Goal: Task Accomplishment & Management: Complete application form

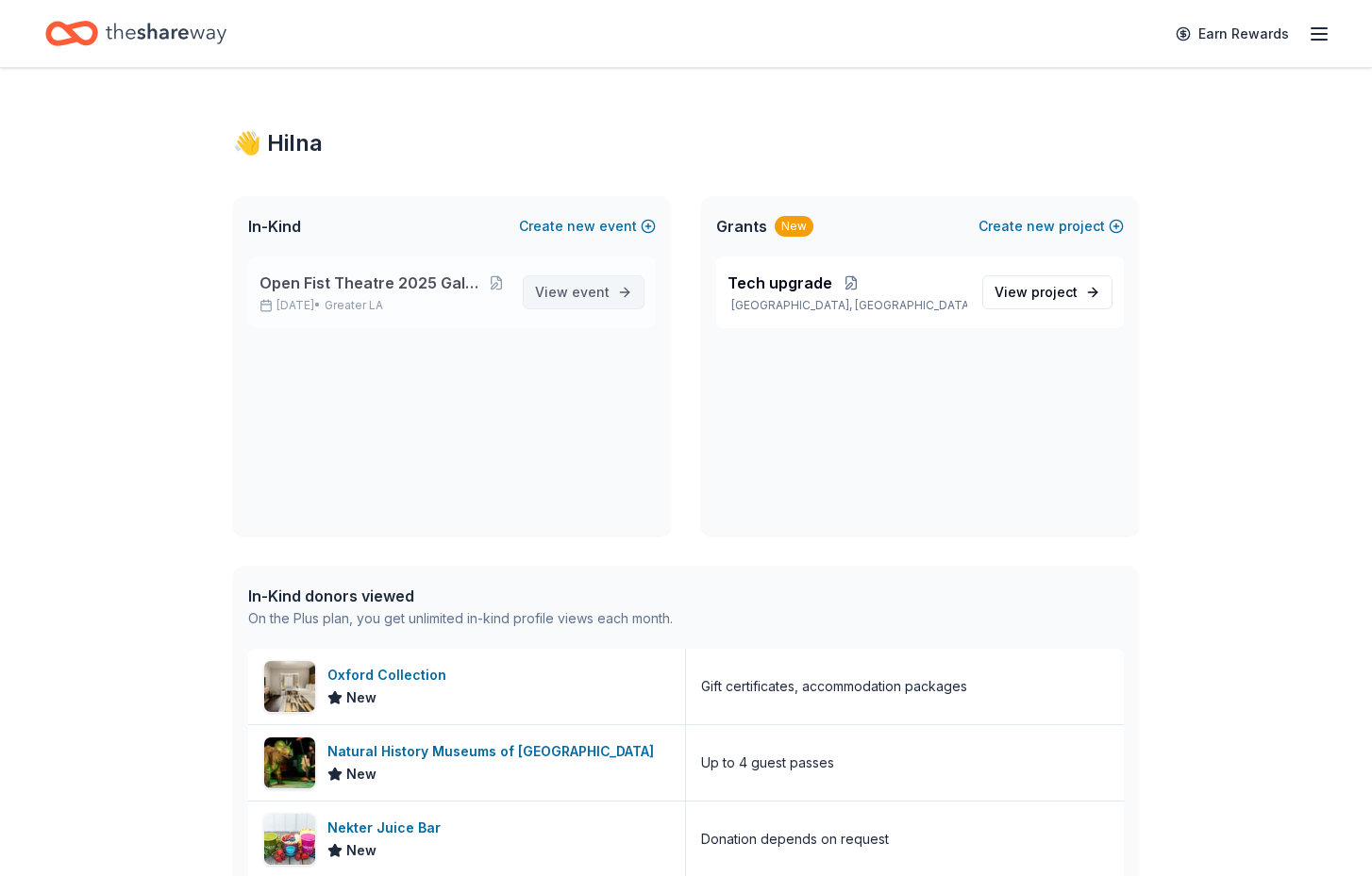
click at [576, 285] on span "event" at bounding box center [591, 292] width 38 height 16
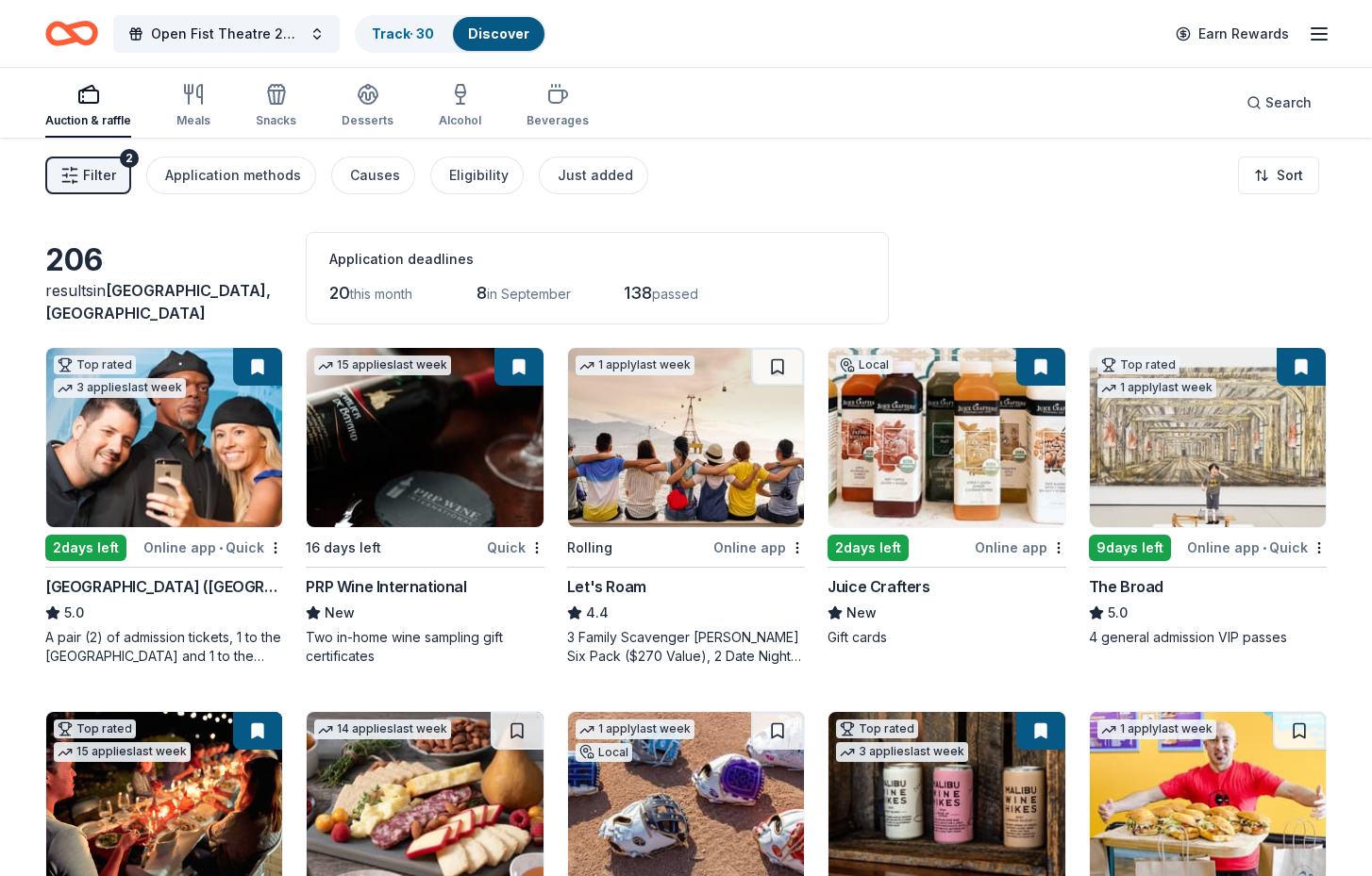
click at [510, 28] on link "Discover" at bounding box center [499, 34] width 61 height 16
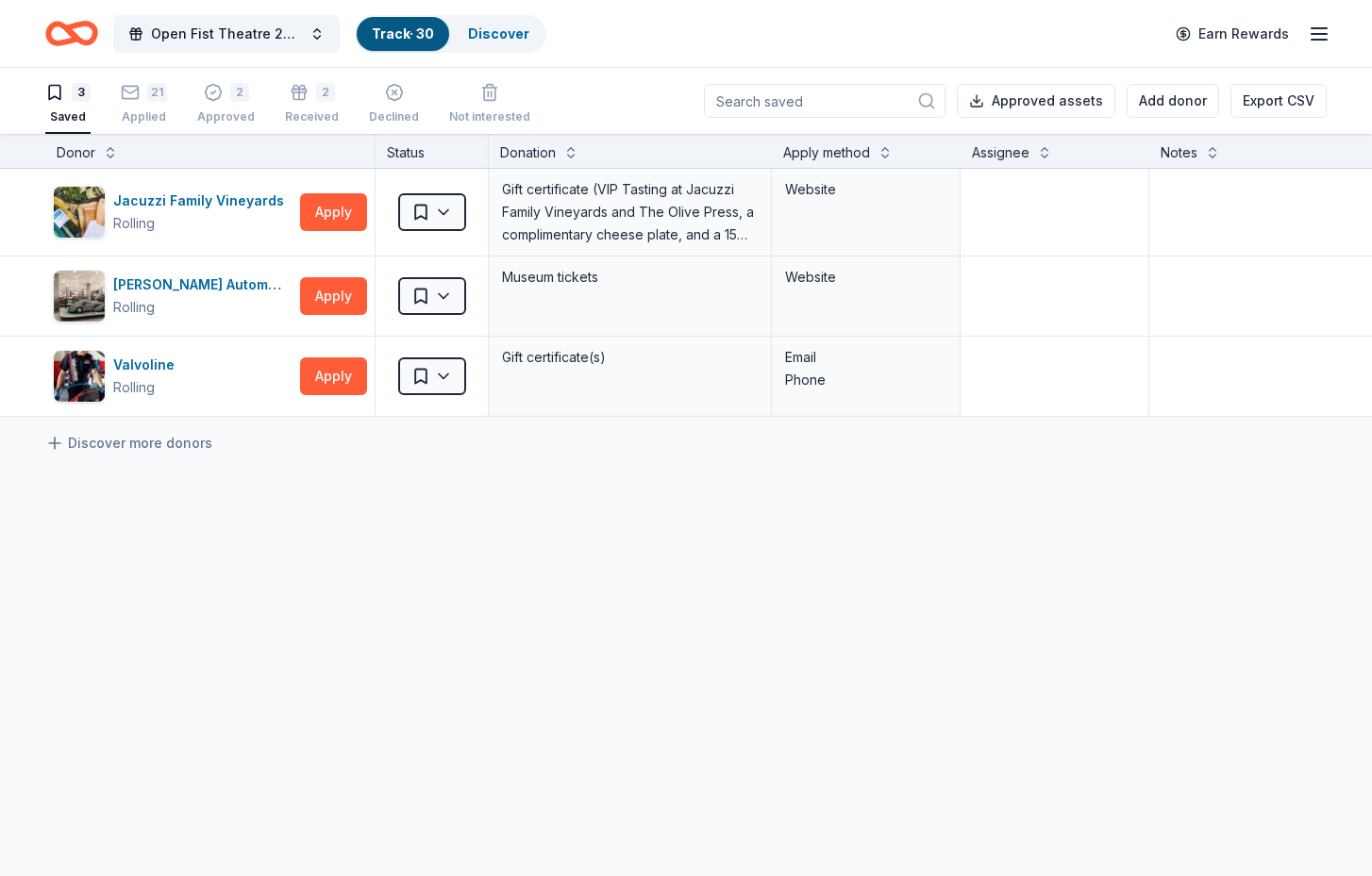
click at [70, 101] on div "3" at bounding box center [68, 92] width 46 height 19
click at [51, 92] on icon "button" at bounding box center [54, 92] width 19 height 19
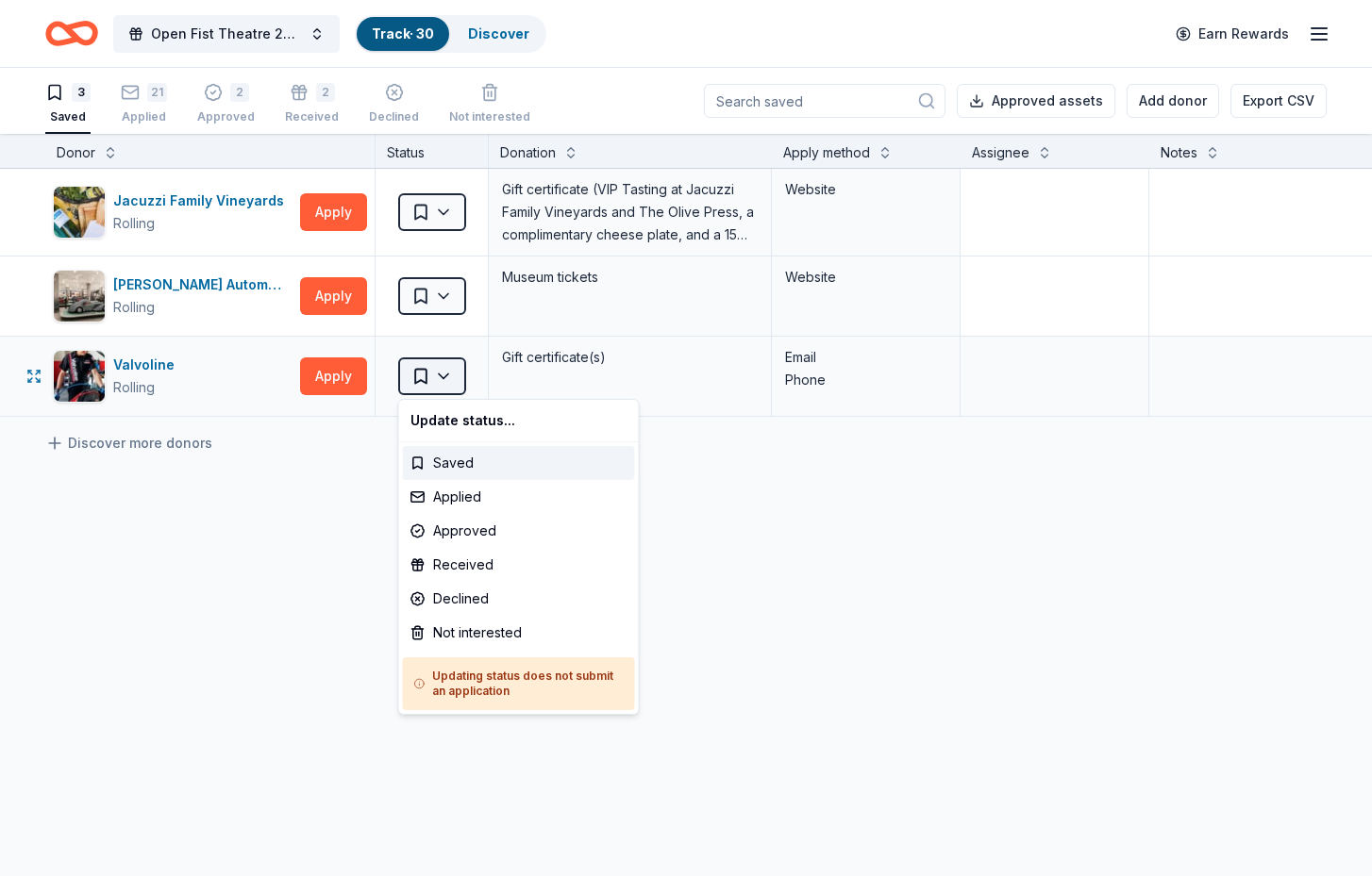
click at [437, 379] on html "Open Fist Theatre 2025 Gala: A Night at the [GEOGRAPHIC_DATA] · 30 Discover Ear…" at bounding box center [686, 438] width 1372 height 876
click at [509, 626] on div "Not interested" at bounding box center [518, 633] width 232 height 34
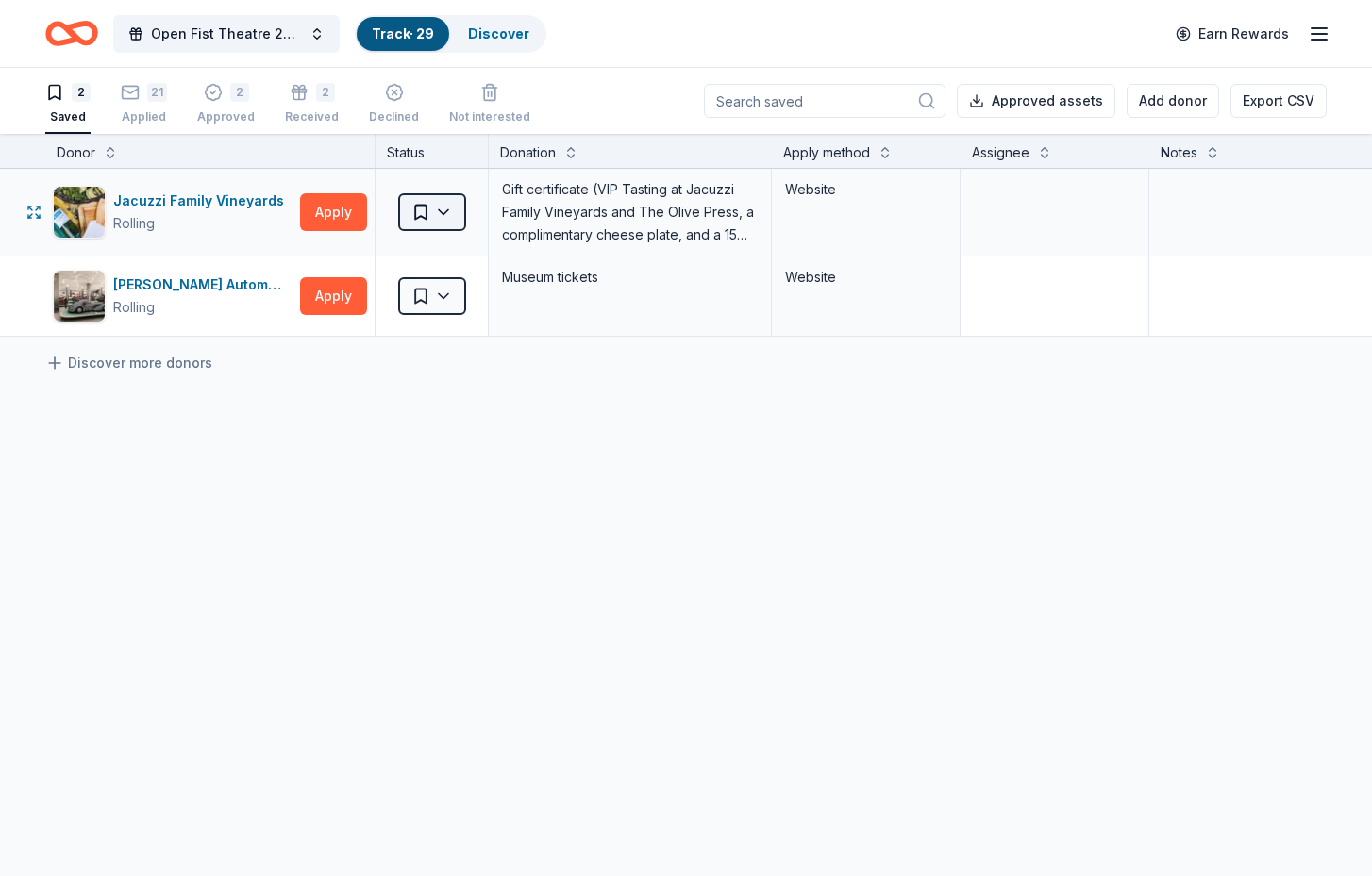
click at [436, 210] on html "Open Fist Theatre 2025 Gala: A Night at the [GEOGRAPHIC_DATA] · 29 Discover Ear…" at bounding box center [686, 438] width 1372 height 876
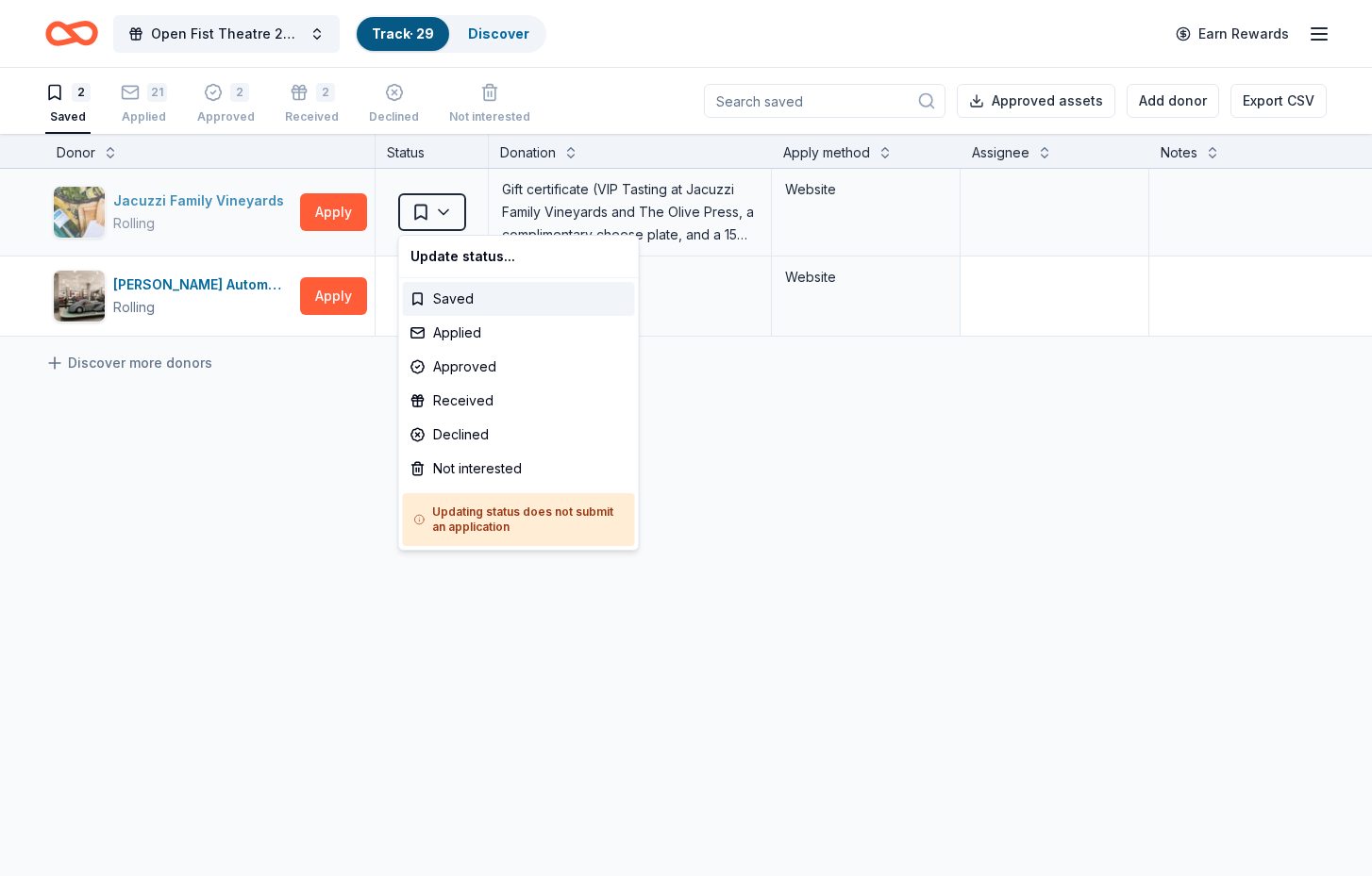
click at [164, 202] on html "Open Fist Theatre 2025 Gala: A Night at the [GEOGRAPHIC_DATA] · 29 Discover Ear…" at bounding box center [686, 438] width 1372 height 876
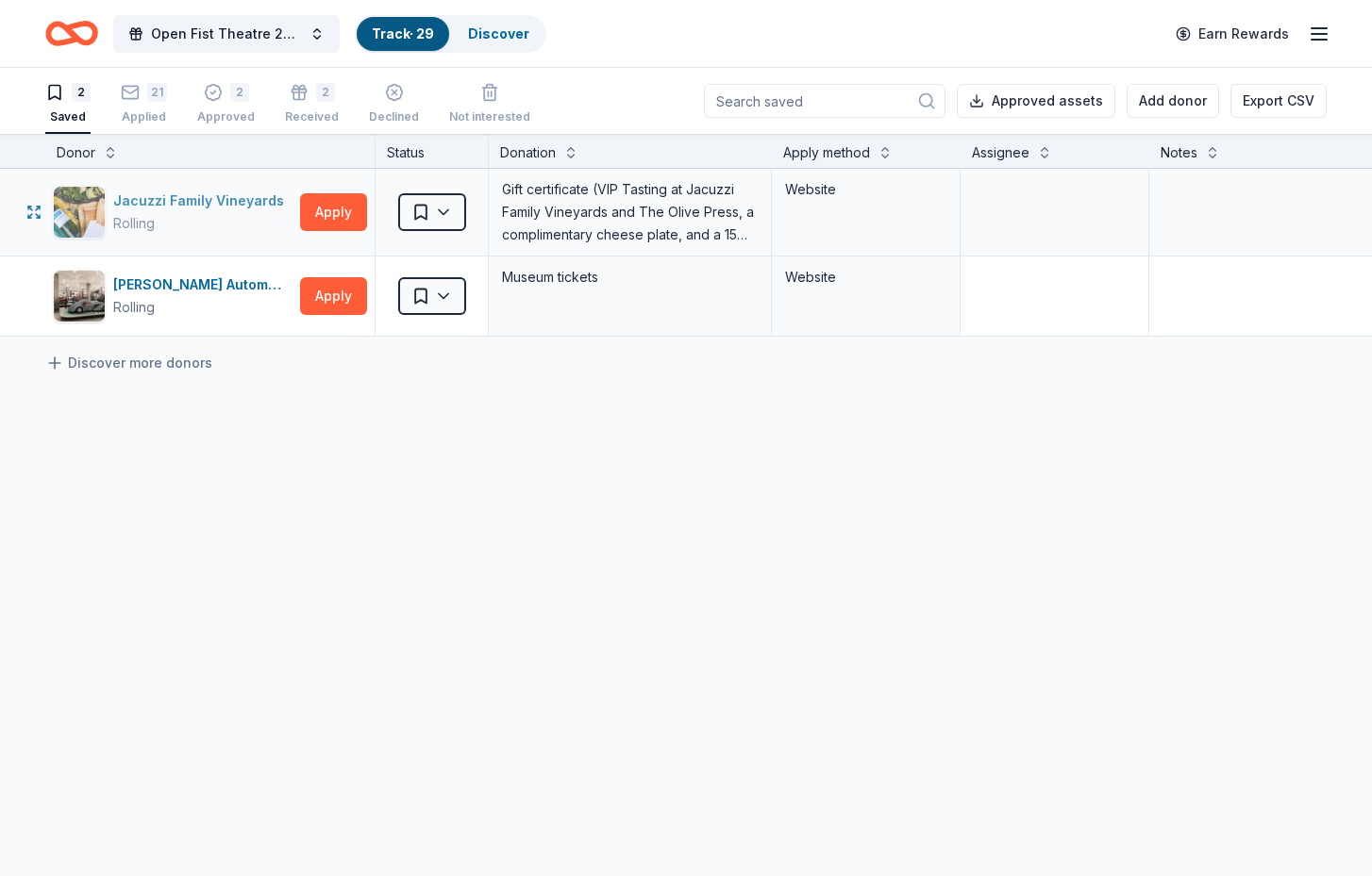
click at [164, 202] on div "Jacuzzi Family Vineyards" at bounding box center [202, 201] width 178 height 23
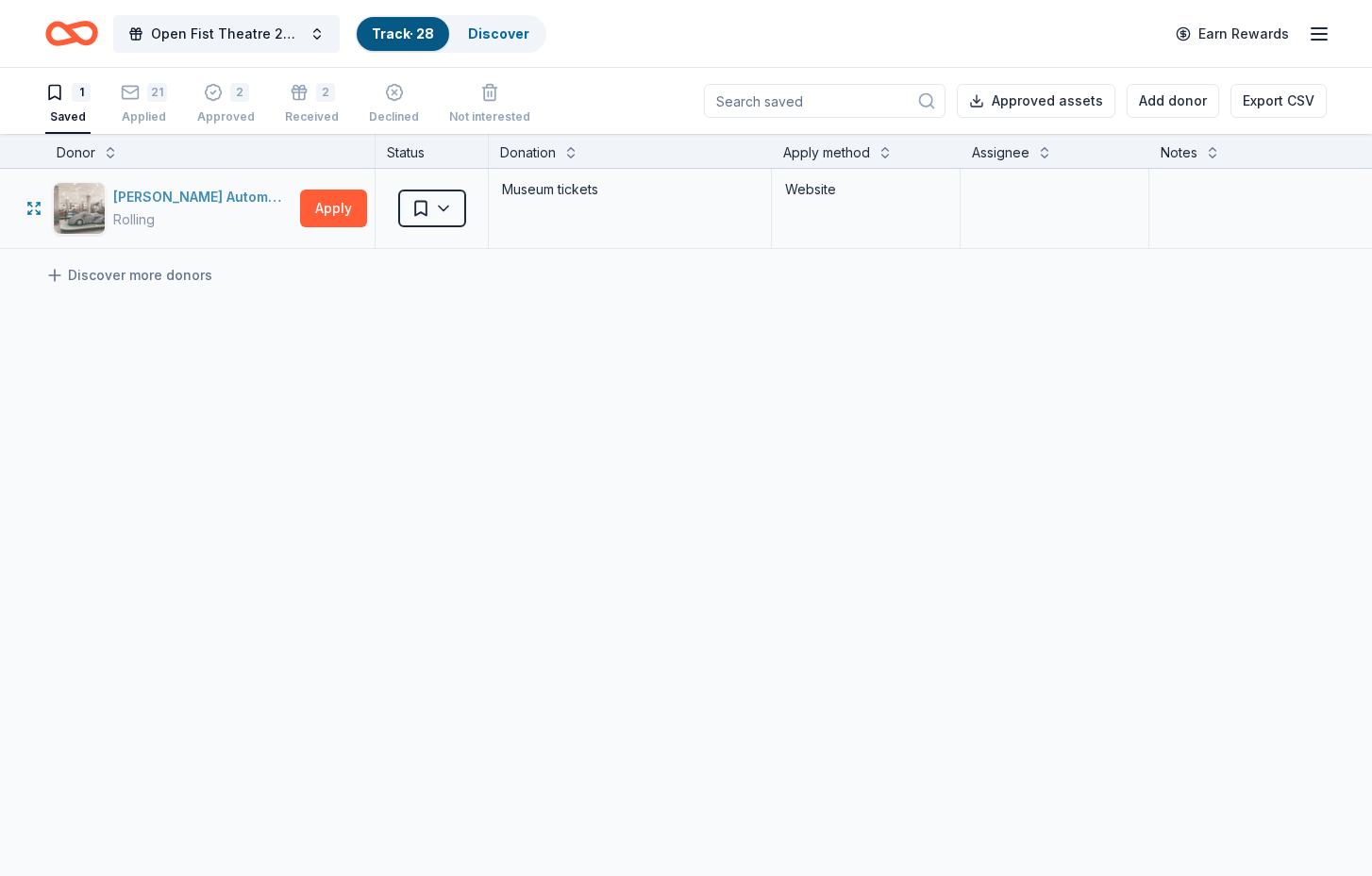
click at [248, 194] on div "[PERSON_NAME] Automotive Museum" at bounding box center [202, 197] width 179 height 23
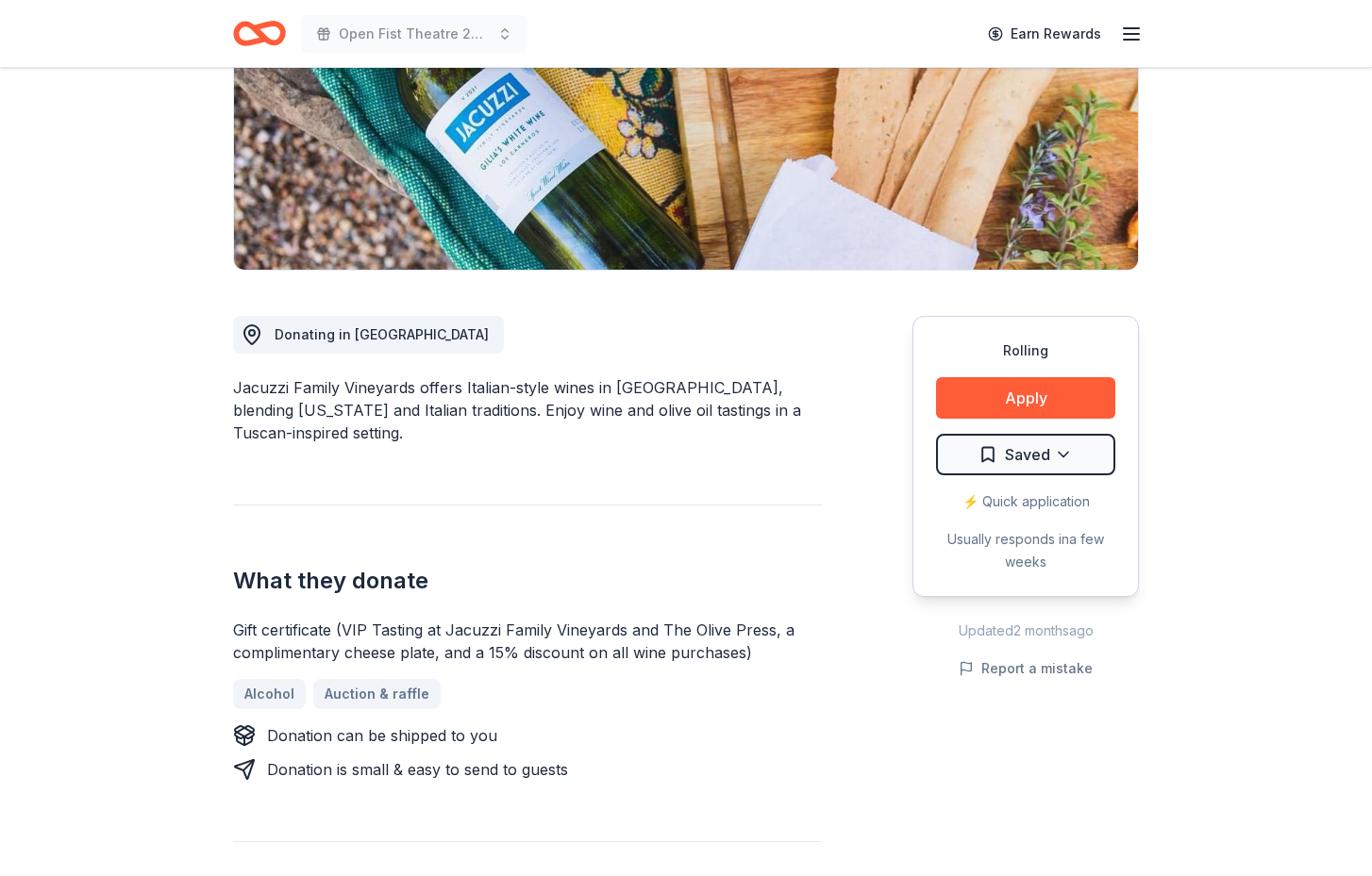
scroll to position [303, 0]
click at [1056, 396] on button "Apply" at bounding box center [1025, 398] width 179 height 42
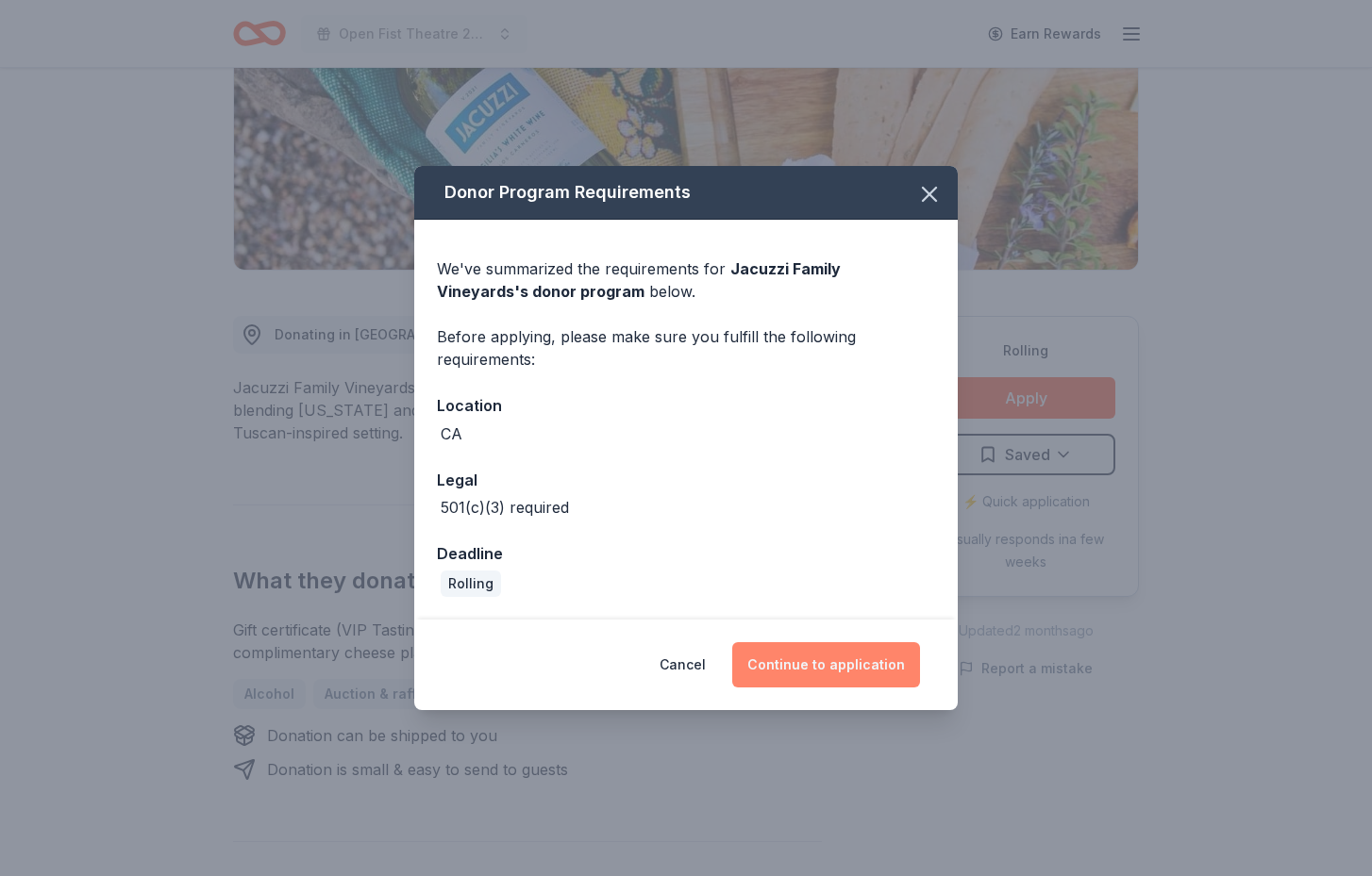
click at [847, 673] on button "Continue to application" at bounding box center [826, 665] width 188 height 45
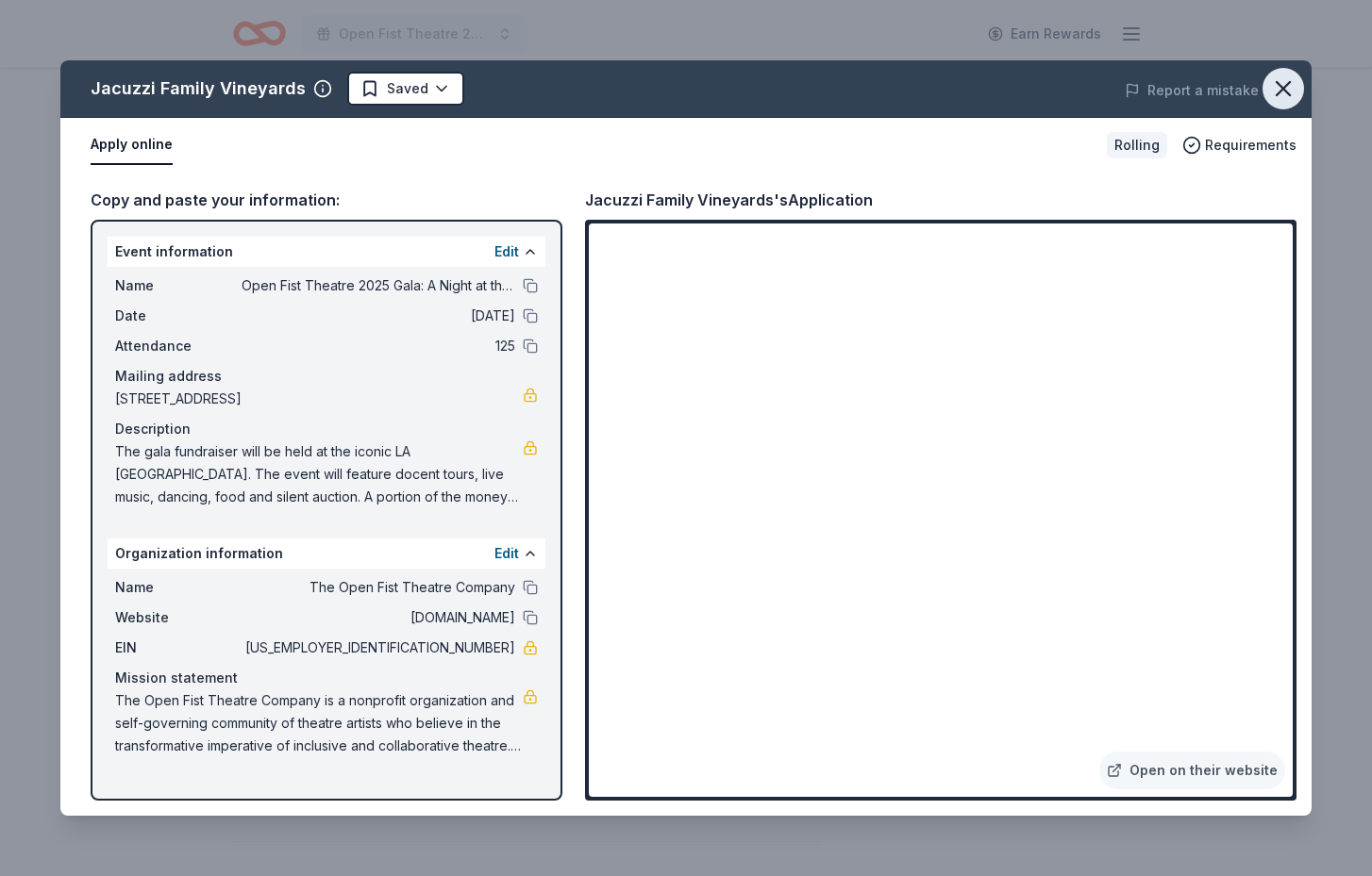
click at [1281, 83] on icon "button" at bounding box center [1283, 88] width 27 height 27
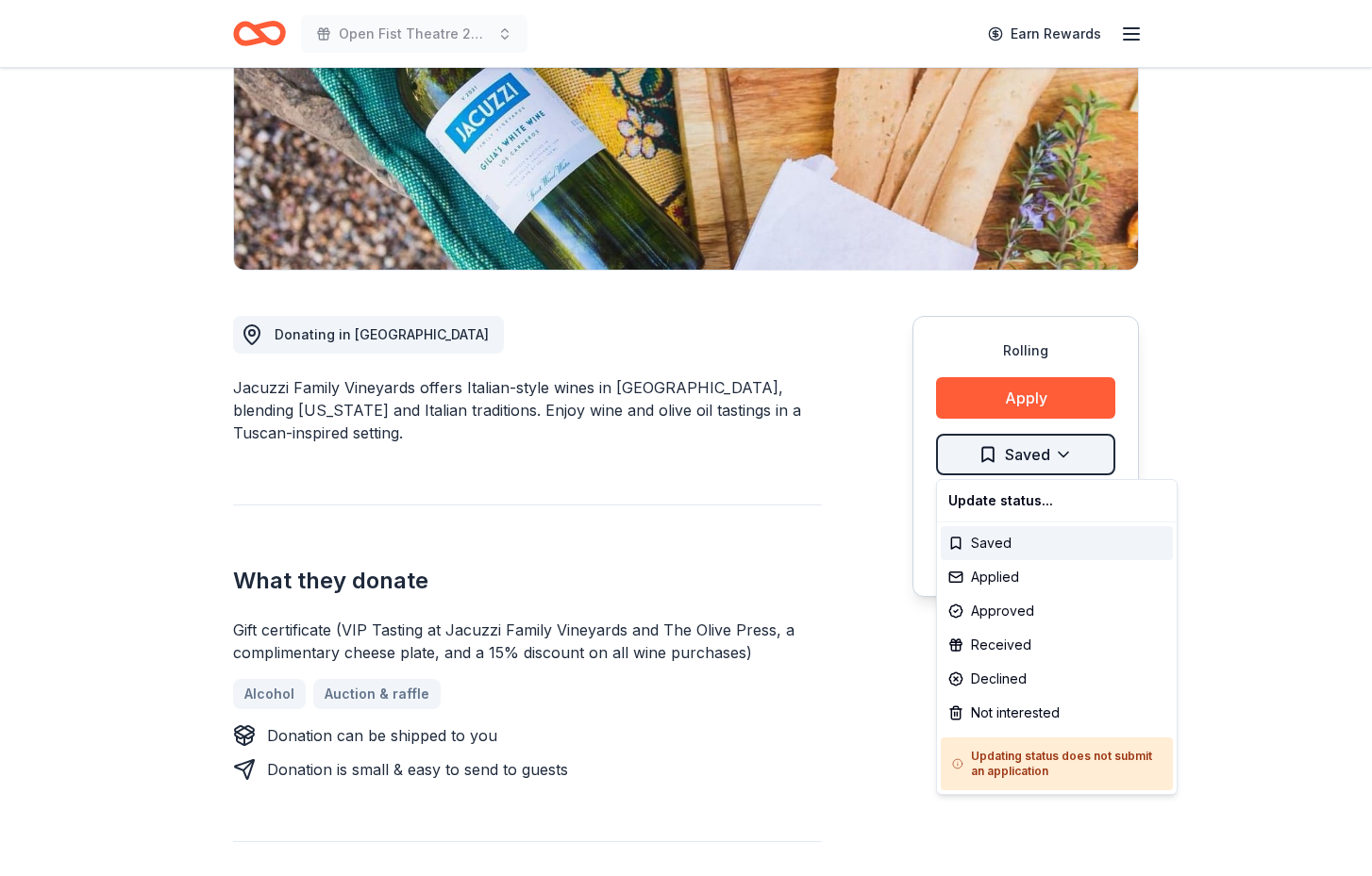
click at [1057, 455] on html "Open Fist Theatre 2025 Gala: A Night at the Museum Earn Rewards Rolling Share J…" at bounding box center [686, 135] width 1372 height 876
click at [1052, 709] on div "Not interested" at bounding box center [1056, 713] width 232 height 34
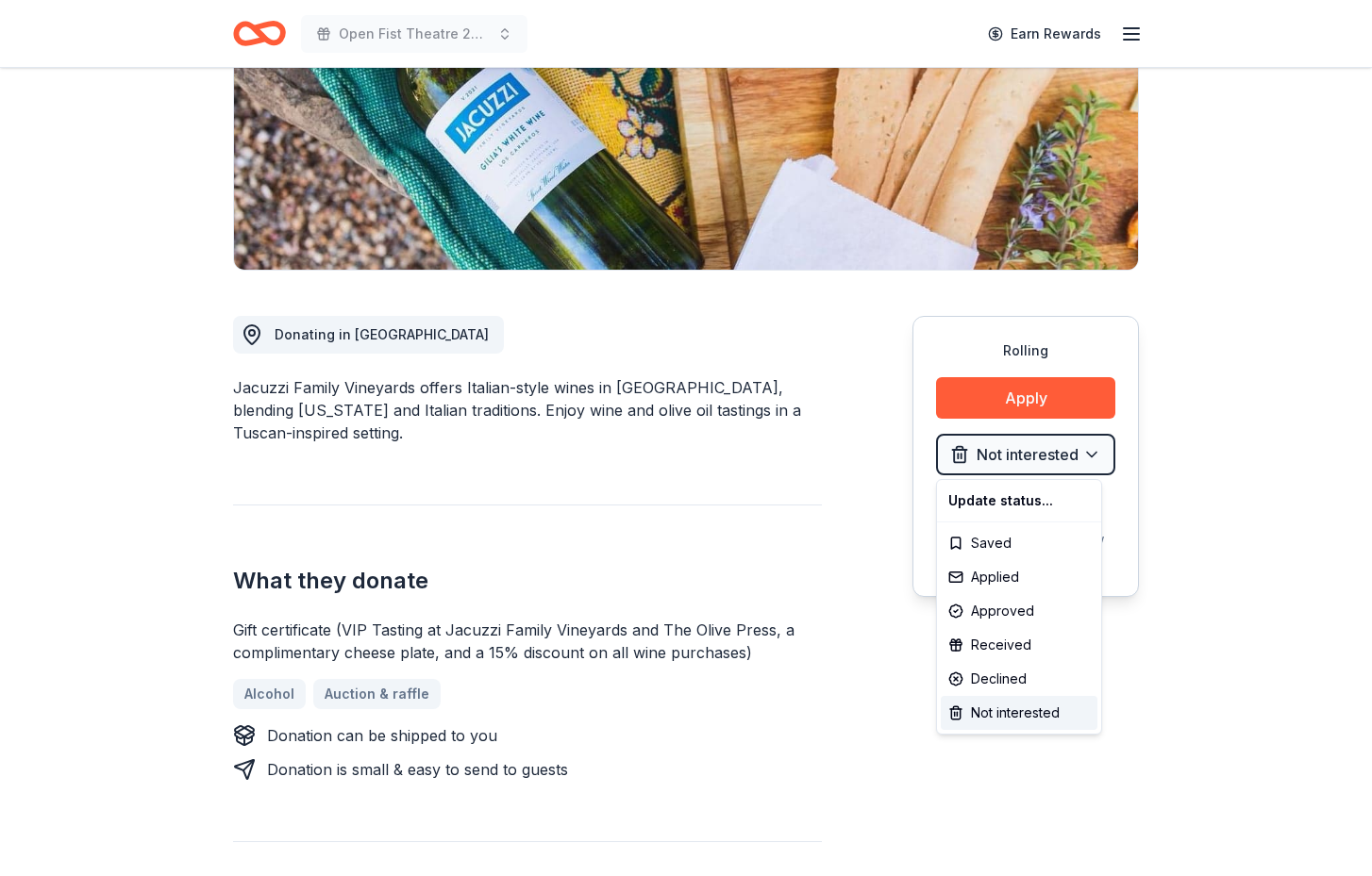
click at [1234, 273] on html "Open Fist Theatre 2025 Gala: A Night at the Museum Earn Rewards Rolling Share J…" at bounding box center [686, 135] width 1372 height 876
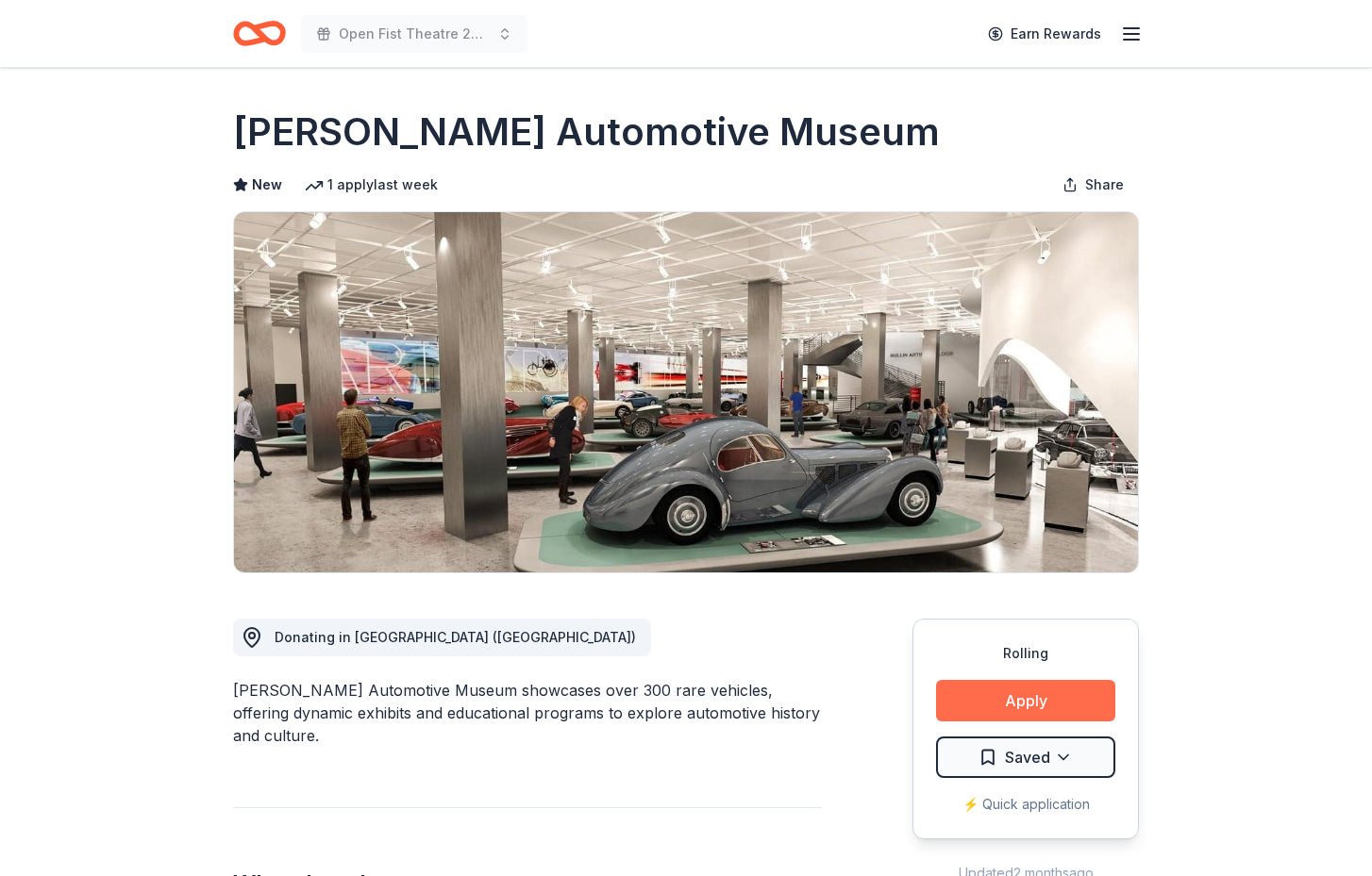
click at [1035, 696] on button "Apply" at bounding box center [1025, 701] width 179 height 42
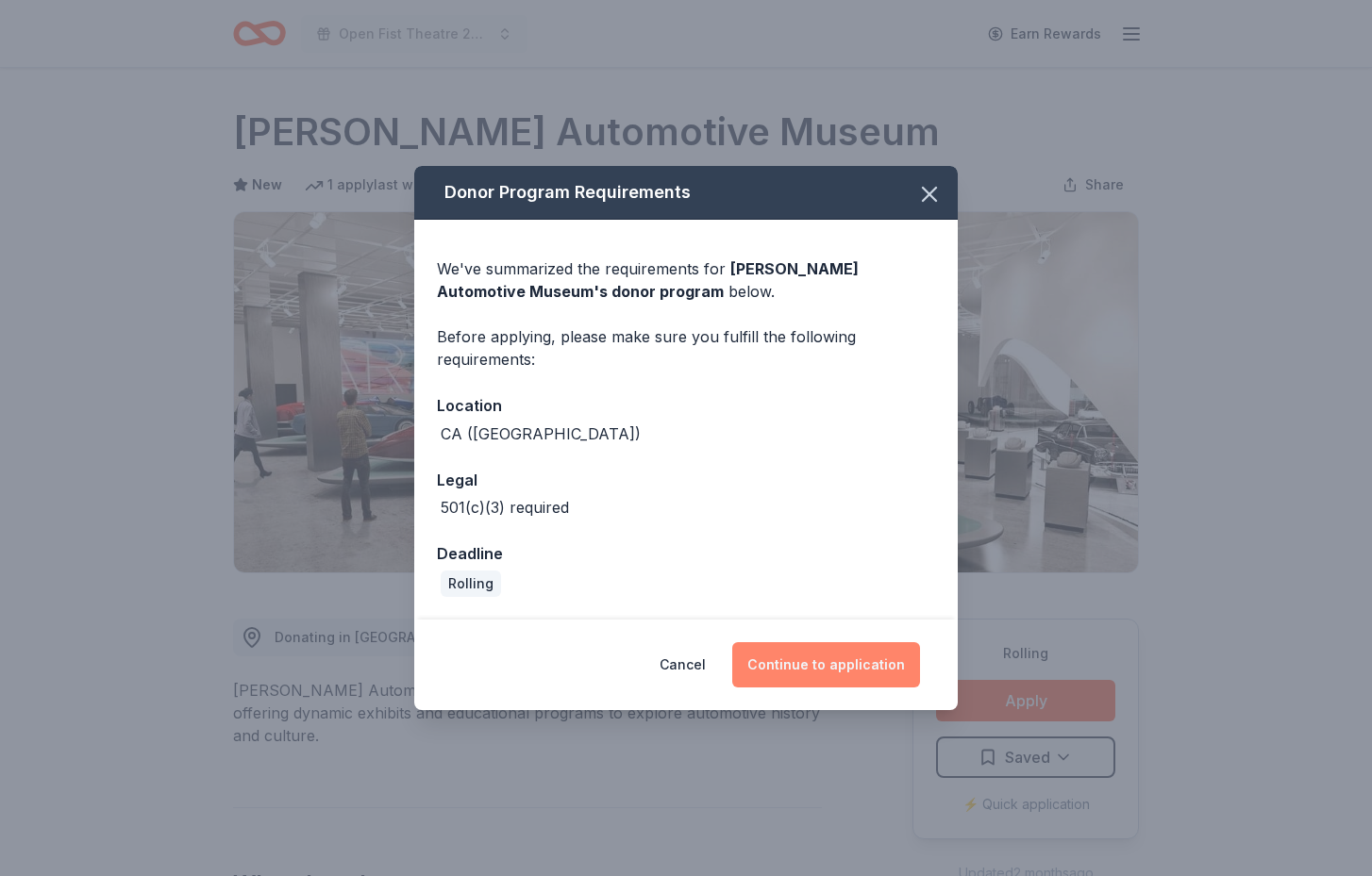
click at [844, 669] on button "Continue to application" at bounding box center [826, 665] width 188 height 45
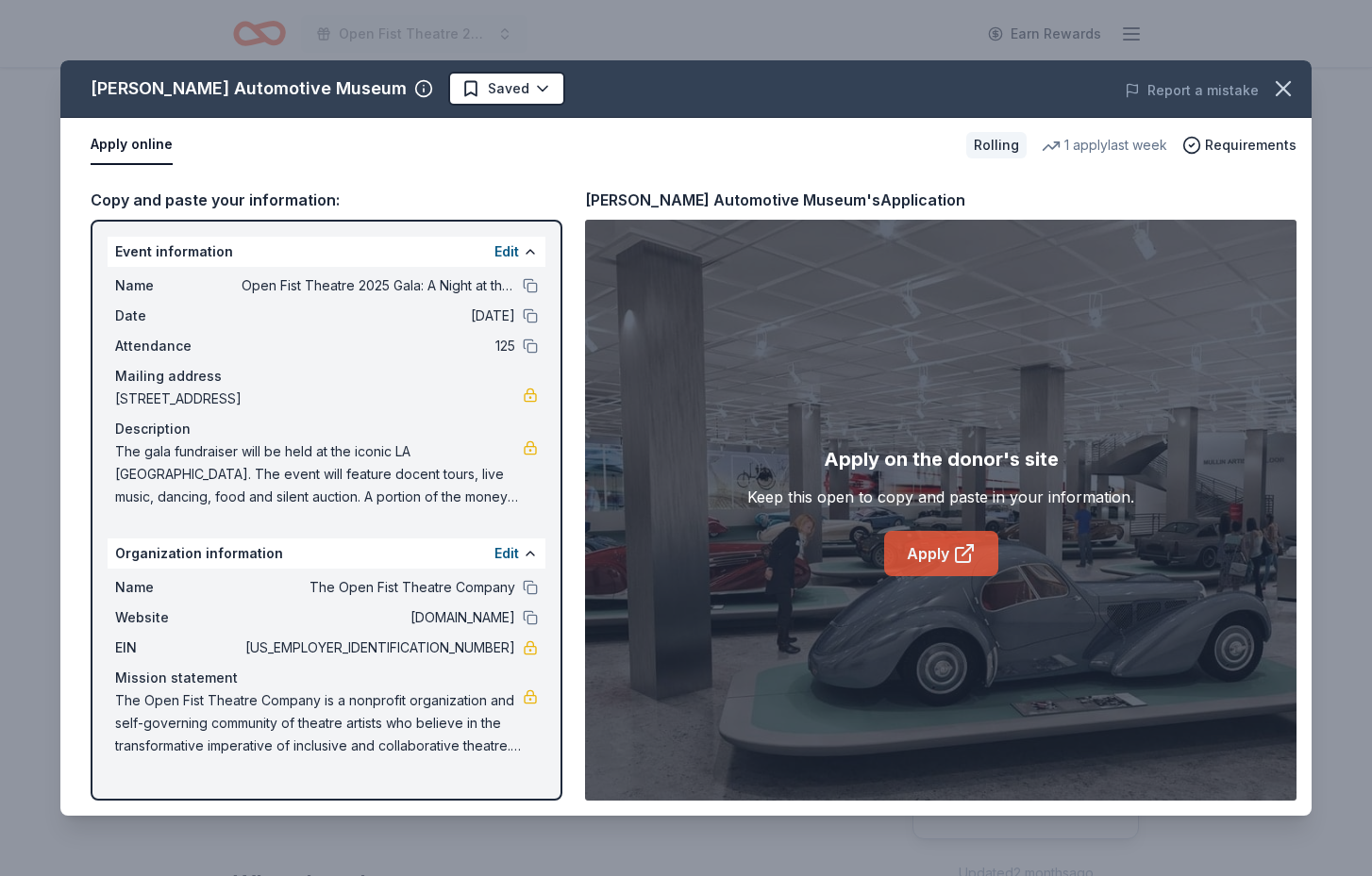
click at [961, 565] on link "Apply" at bounding box center [941, 554] width 114 height 45
